Goal: Transaction & Acquisition: Purchase product/service

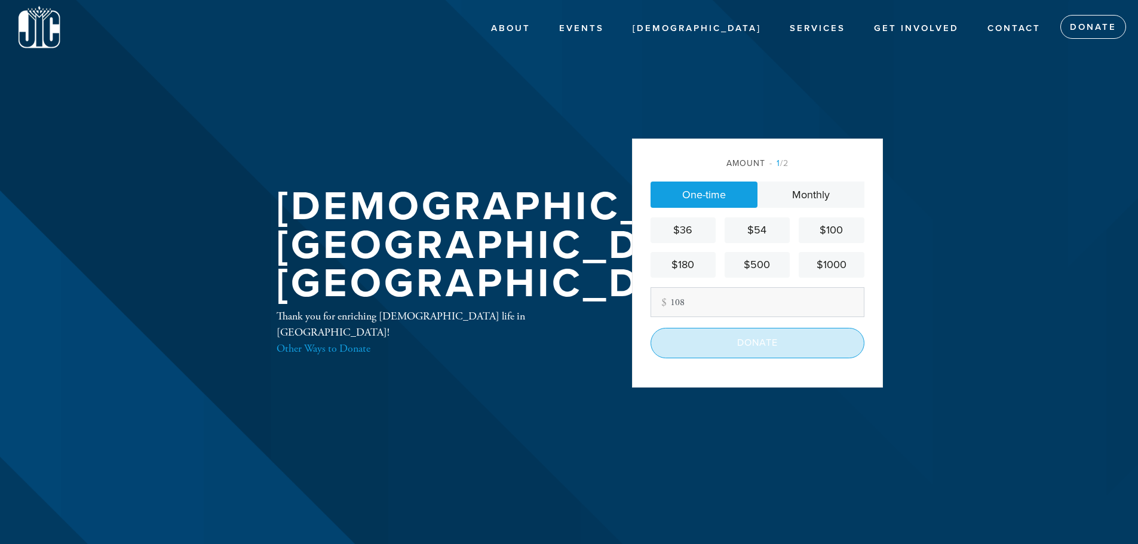
type input "108"
click at [711, 340] on input "Donate" at bounding box center [757, 343] width 214 height 30
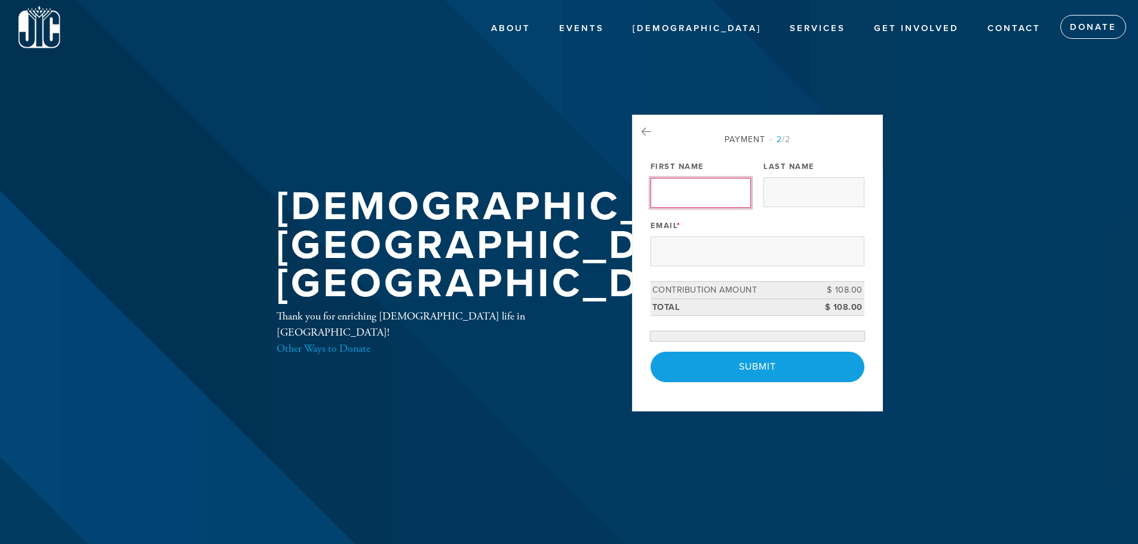
click at [694, 194] on input "First Name" at bounding box center [700, 193] width 100 height 30
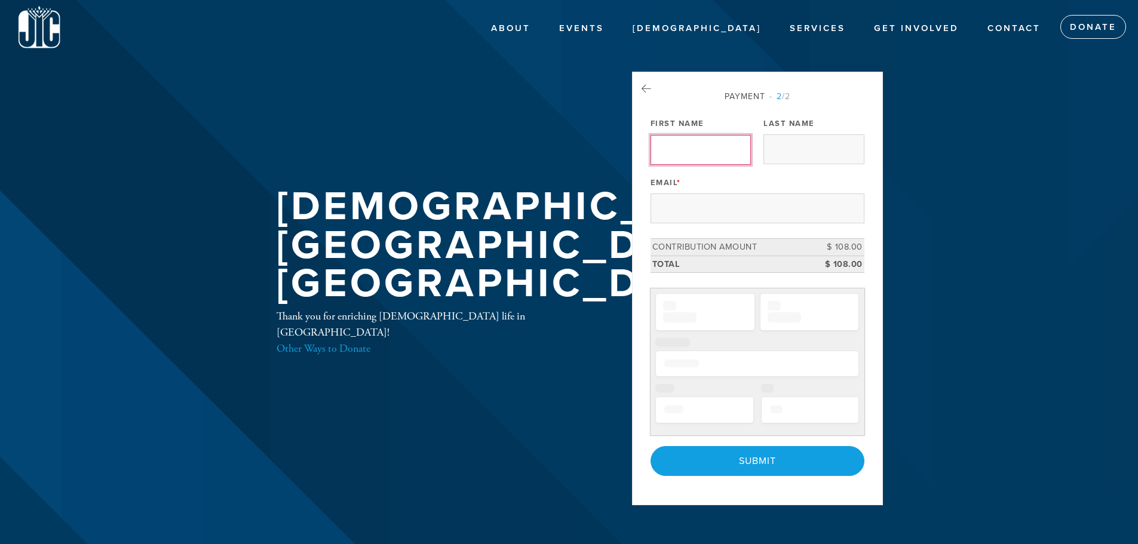
type input "Elchanan"
type input "Poupko"
type input "[EMAIL_ADDRESS][DOMAIN_NAME]"
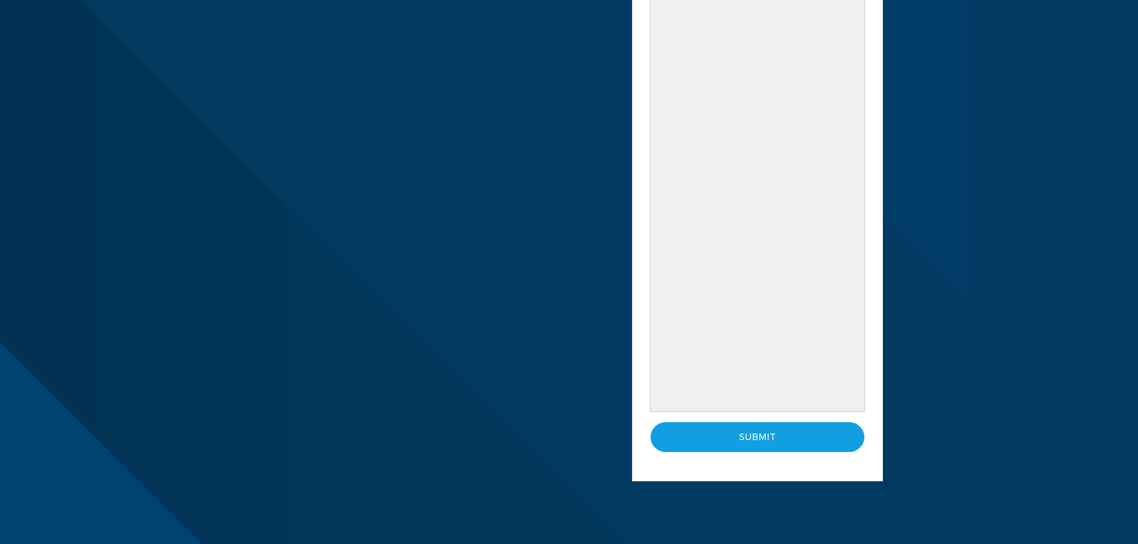
scroll to position [299, 0]
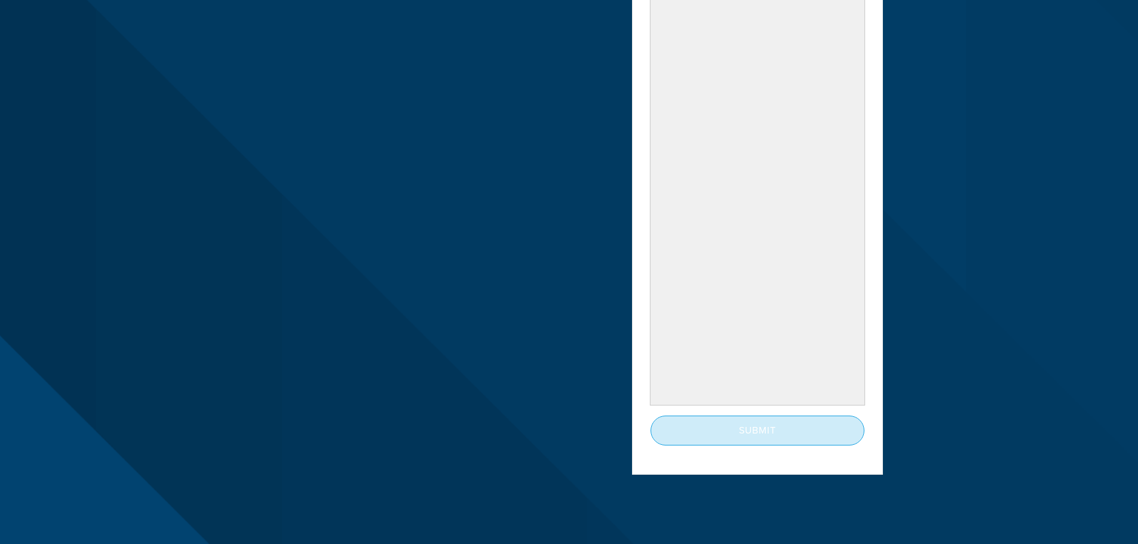
click at [714, 423] on input "Submit" at bounding box center [757, 431] width 214 height 30
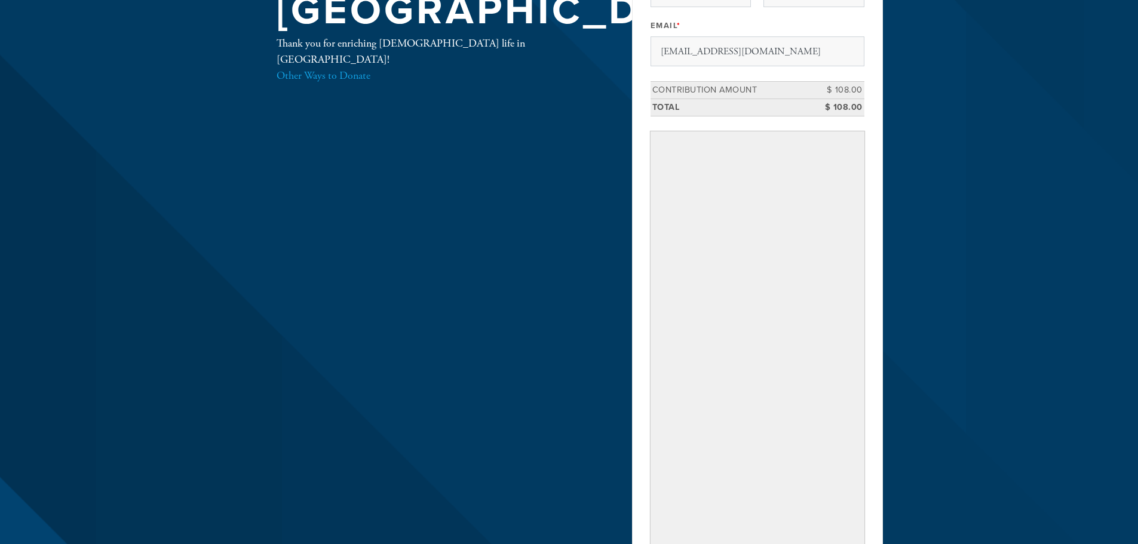
scroll to position [119, 0]
